Goal: Find contact information: Find contact information

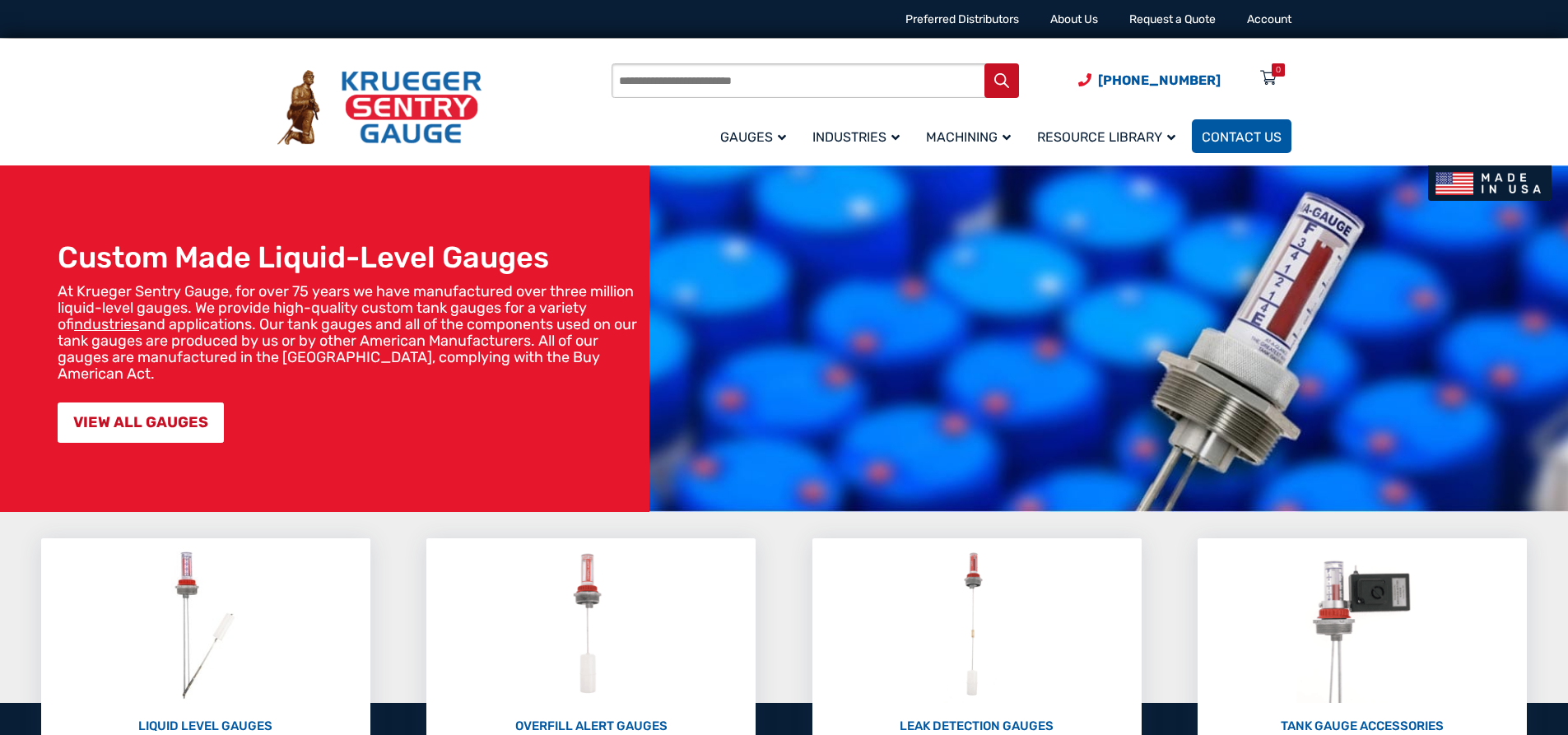
click at [1237, 129] on link "Contact Us" at bounding box center [1241, 136] width 100 height 34
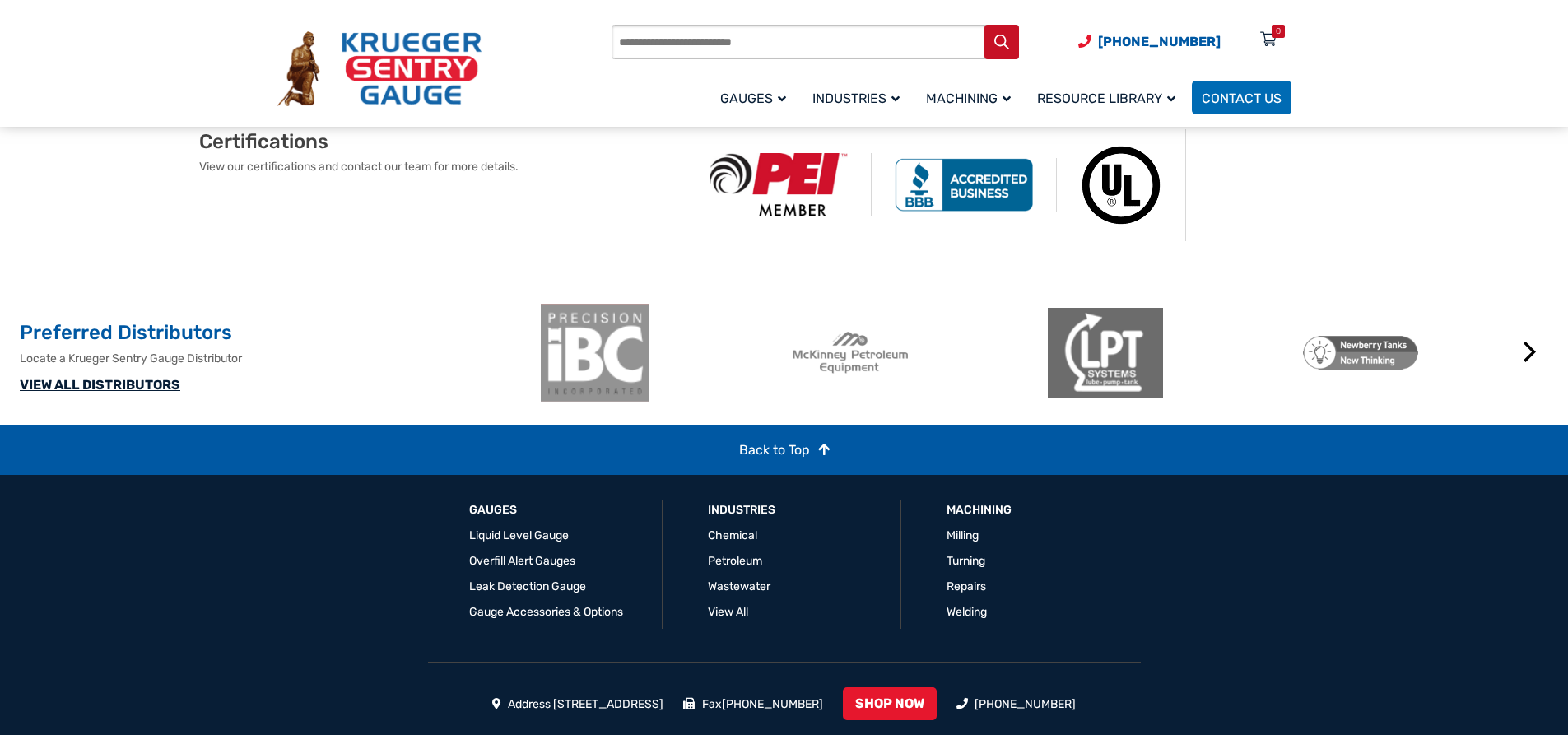
scroll to position [1152, 0]
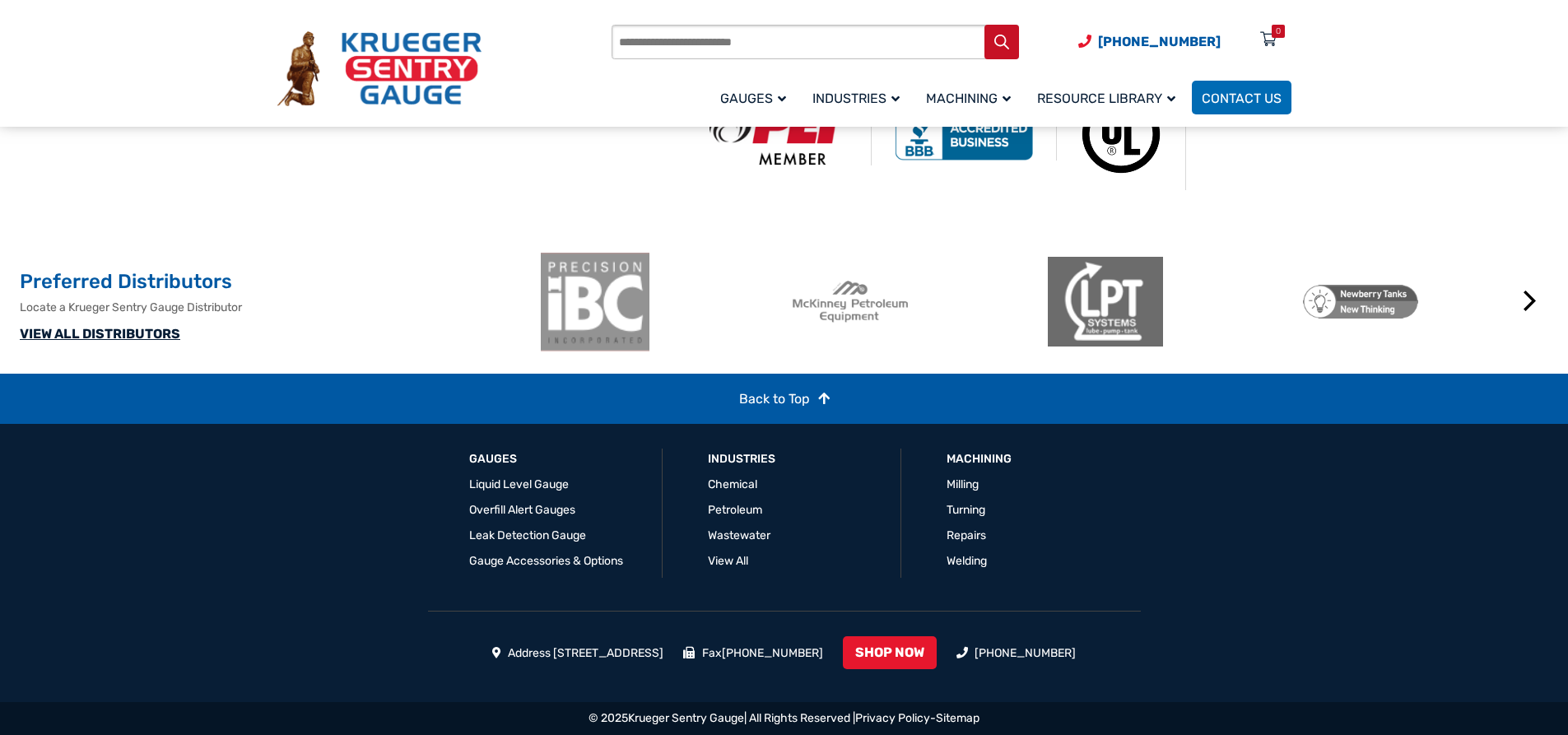
click at [137, 342] on link "VIEW ALL DISTRIBUTORS" at bounding box center [100, 334] width 161 height 16
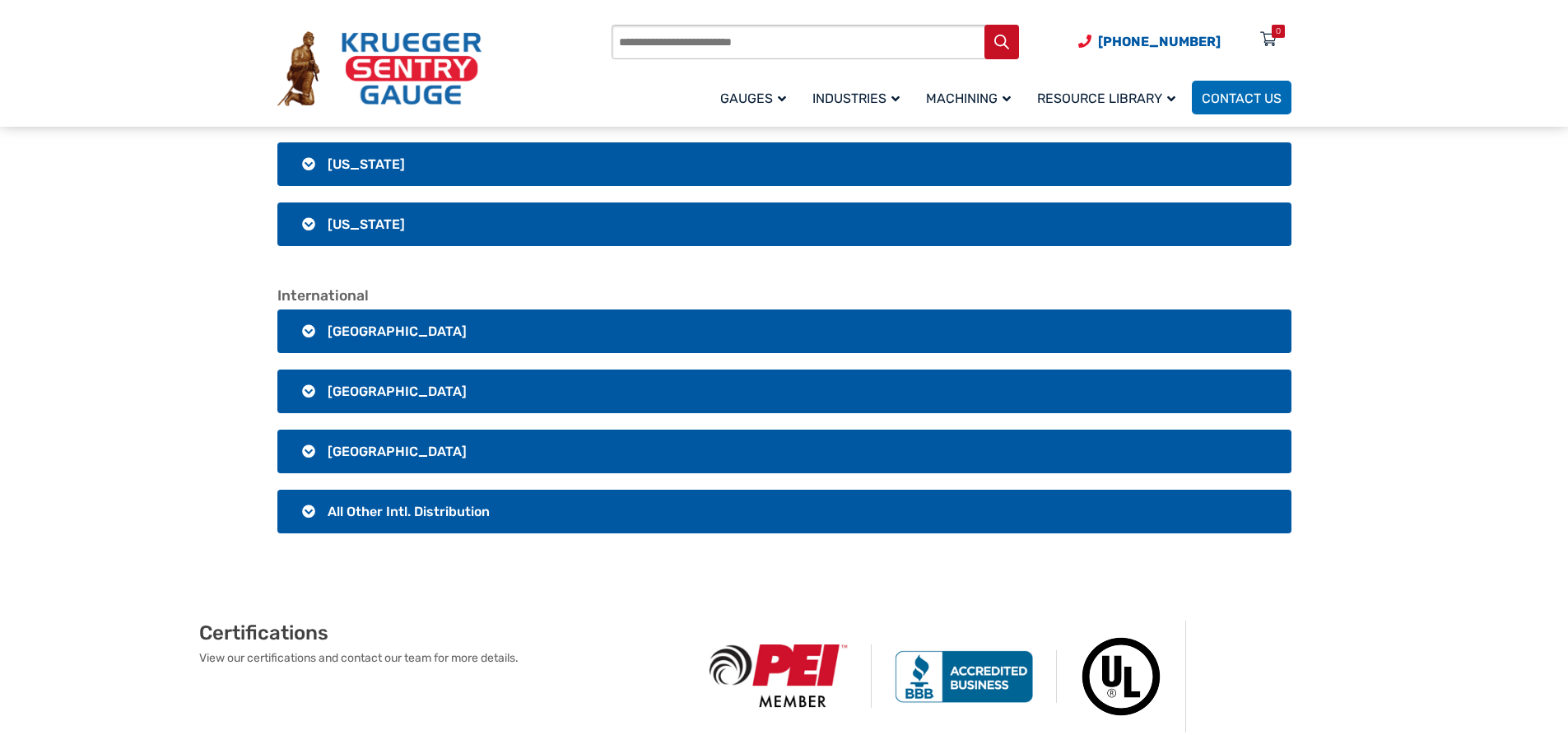
scroll to position [3211, 0]
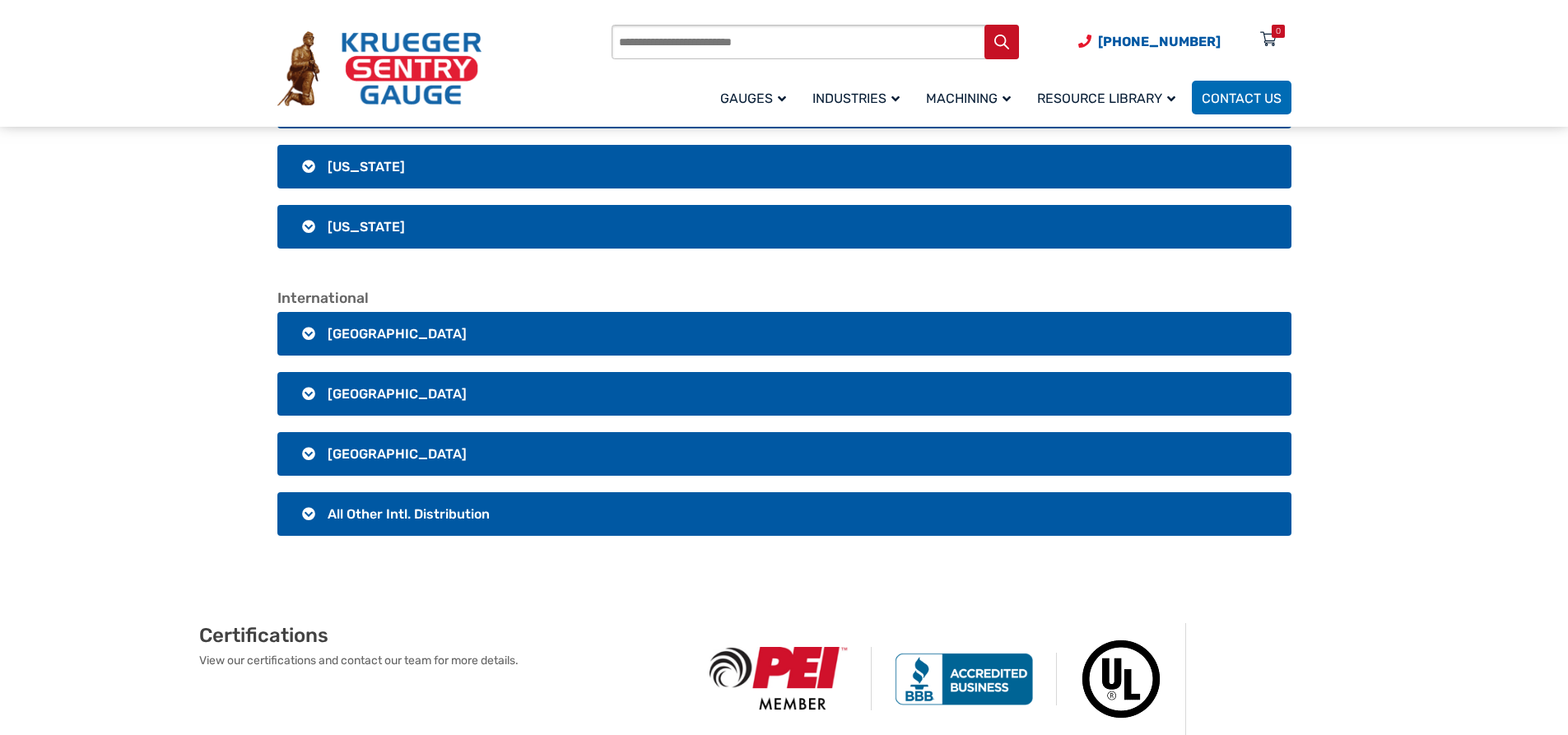
click at [401, 513] on span "All Other Intl. Distribution" at bounding box center [409, 514] width 163 height 16
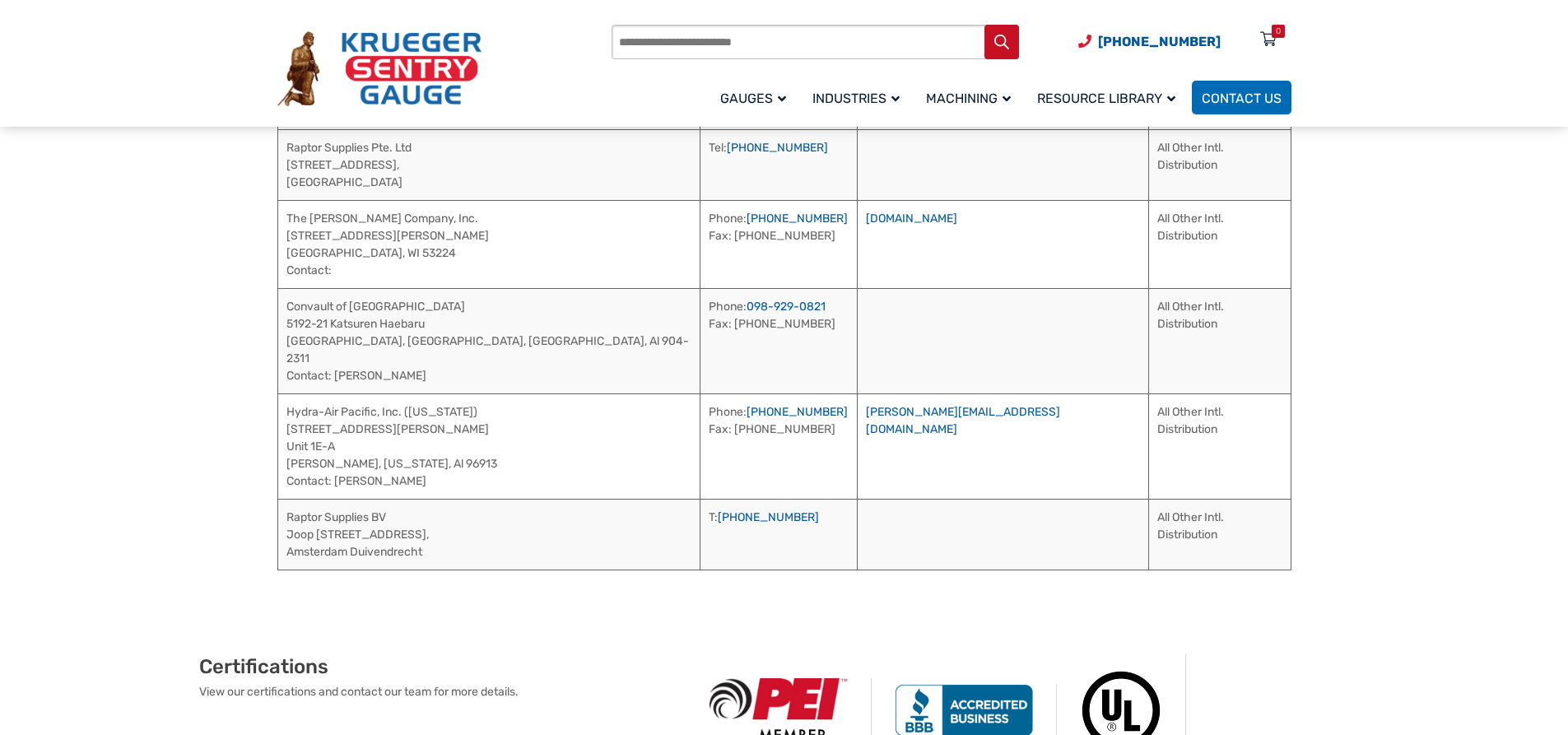
scroll to position [3787, 0]
